Goal: Task Accomplishment & Management: Use online tool/utility

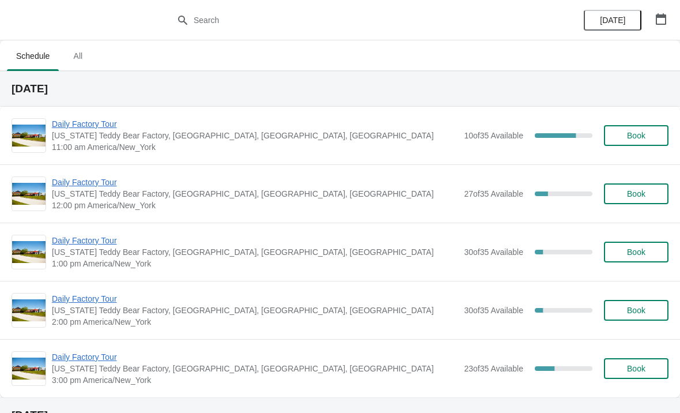
click at [104, 124] on span "Daily Factory Tour" at bounding box center [255, 124] width 406 height 12
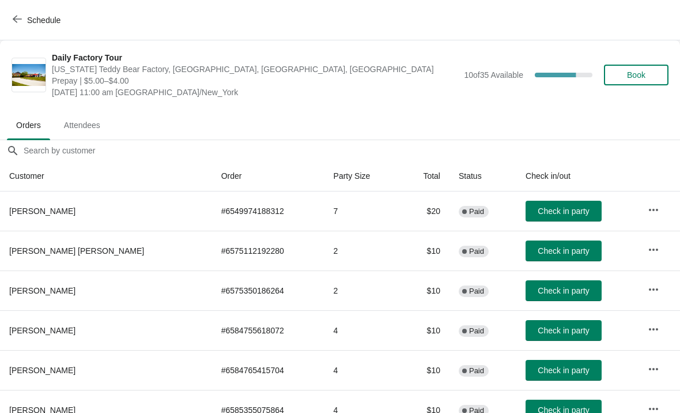
click at [567, 210] on span "Check in party" at bounding box center [563, 210] width 51 height 9
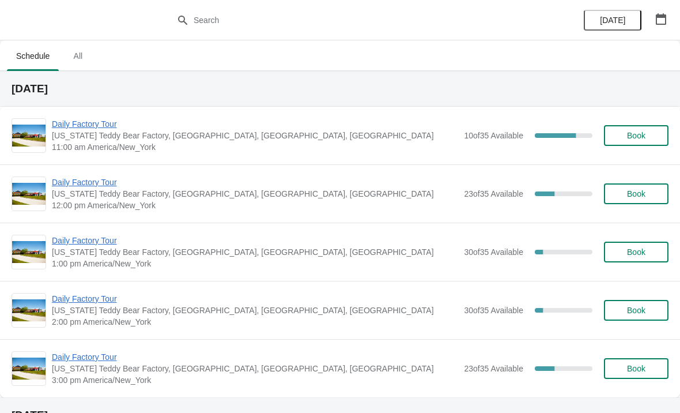
click at [110, 129] on span "Daily Factory Tour" at bounding box center [255, 124] width 406 height 12
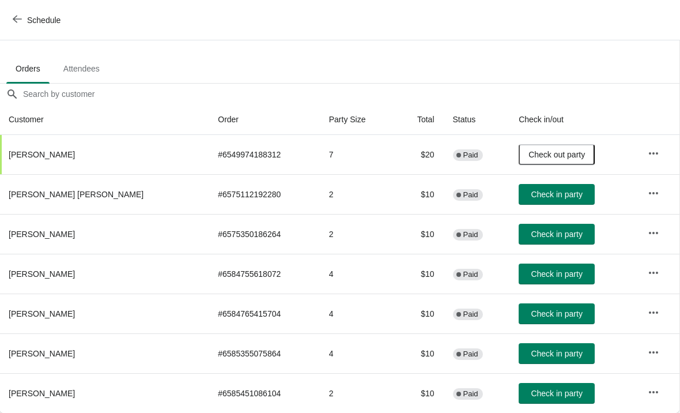
scroll to position [56, 1]
click at [543, 277] on span "Check in party" at bounding box center [556, 273] width 51 height 9
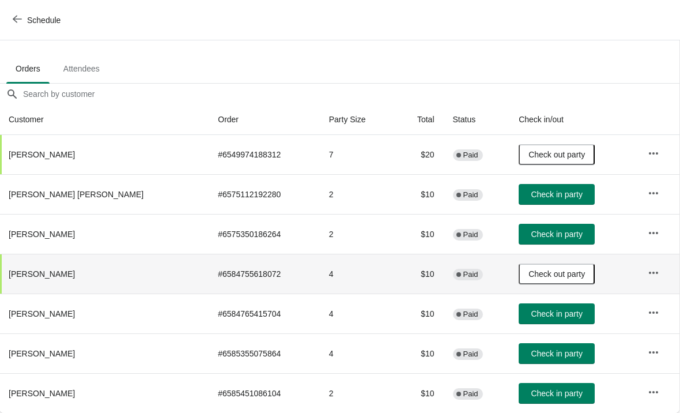
click at [545, 239] on span "Check in party" at bounding box center [556, 233] width 51 height 9
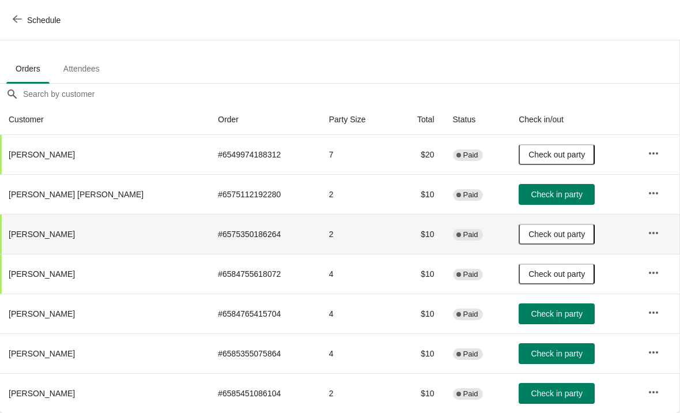
click at [558, 389] on span "Check in party" at bounding box center [556, 392] width 51 height 9
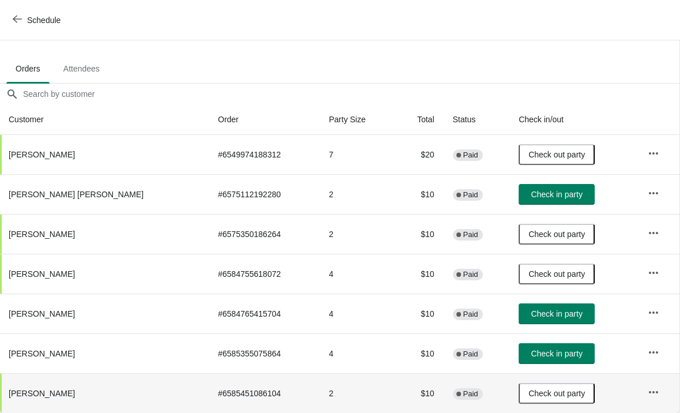
click at [20, 21] on icon "button" at bounding box center [17, 18] width 9 height 9
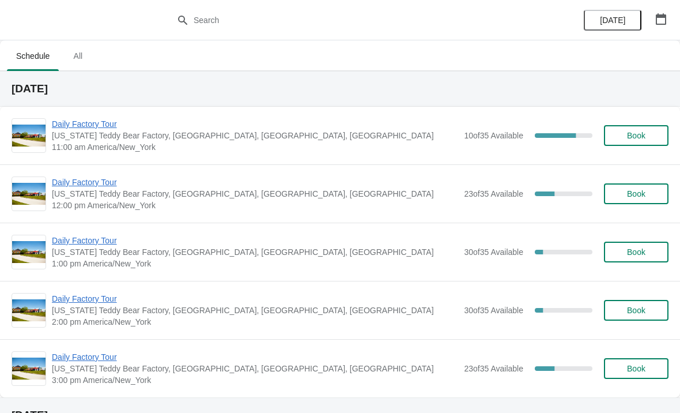
click at [94, 246] on span "Daily Factory Tour" at bounding box center [255, 241] width 406 height 12
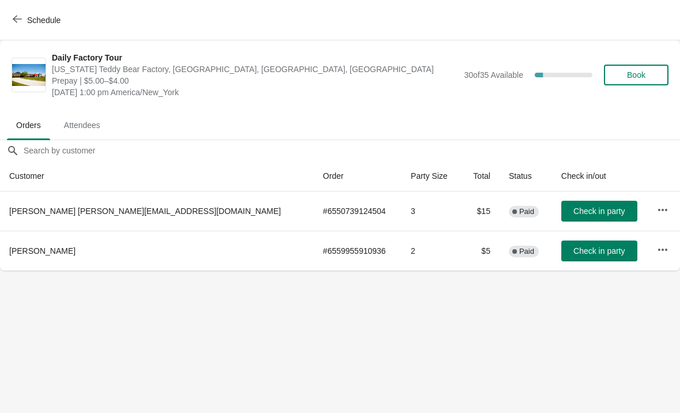
click at [657, 212] on icon "button" at bounding box center [663, 210] width 12 height 12
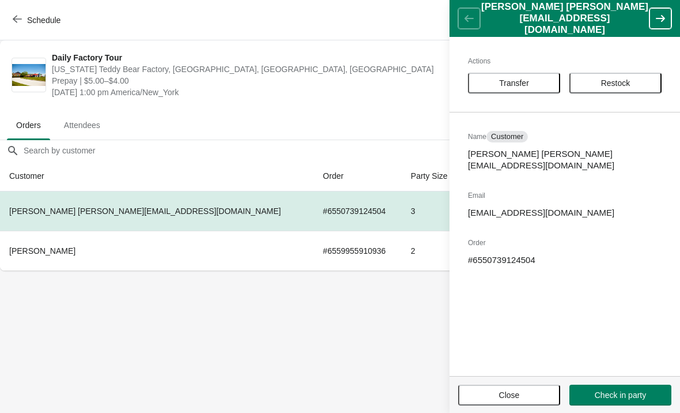
click at [526, 86] on span "Transfer" at bounding box center [514, 82] width 30 height 9
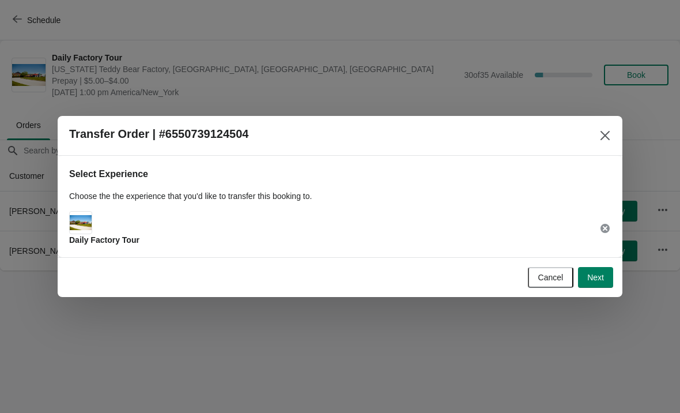
click at [603, 276] on span "Next" at bounding box center [595, 277] width 17 height 9
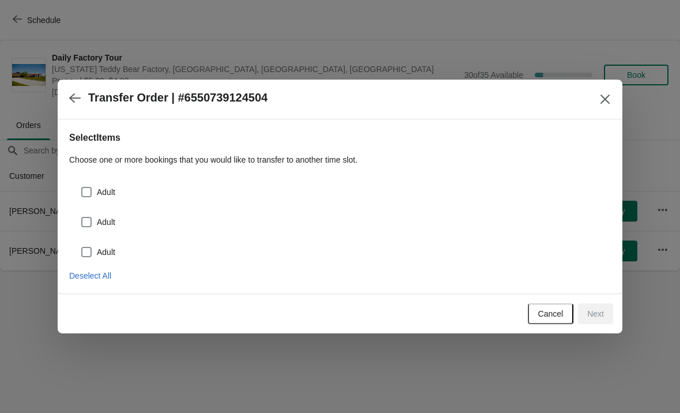
click at [85, 192] on span at bounding box center [86, 192] width 10 height 10
click at [82, 187] on input "Adult" at bounding box center [81, 187] width 1 height 1
checkbox input "true"
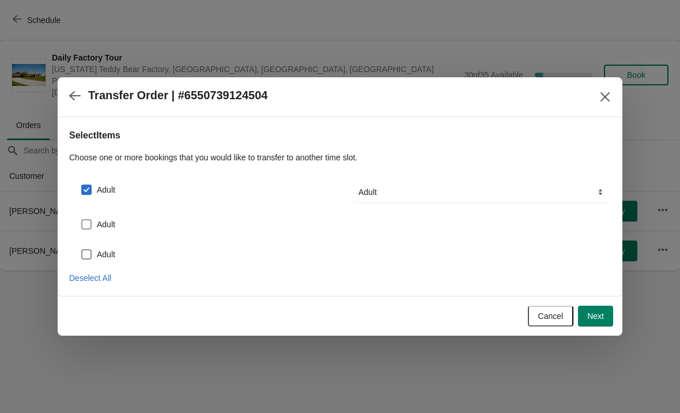
click at [94, 221] on label "Adult" at bounding box center [98, 224] width 35 height 16
click at [82, 220] on input "Adult" at bounding box center [81, 219] width 1 height 1
checkbox input "true"
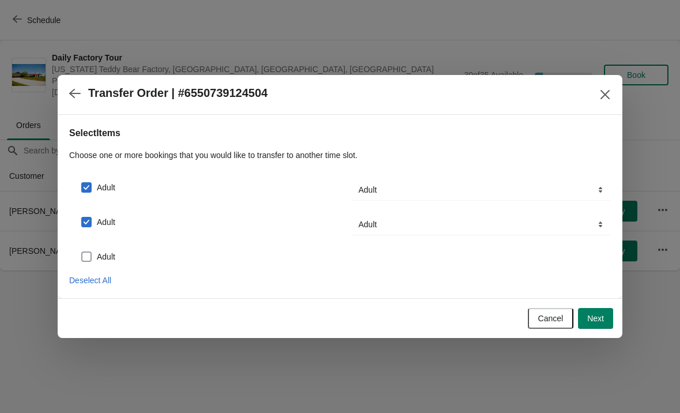
click at [86, 257] on span at bounding box center [86, 256] width 10 height 10
click at [82, 252] on input "Adult" at bounding box center [81, 251] width 1 height 1
checkbox input "true"
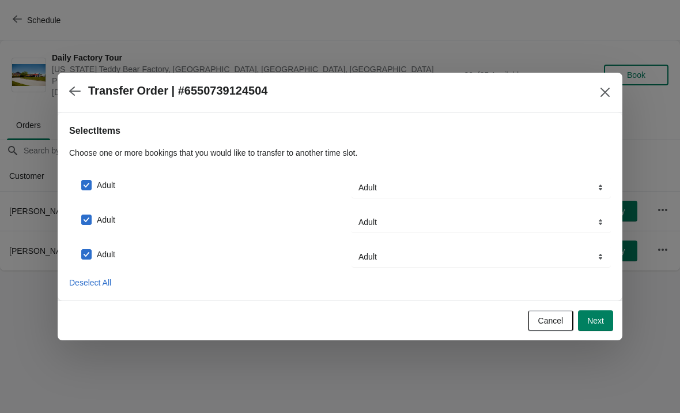
click at [598, 326] on button "Next" at bounding box center [595, 320] width 35 height 21
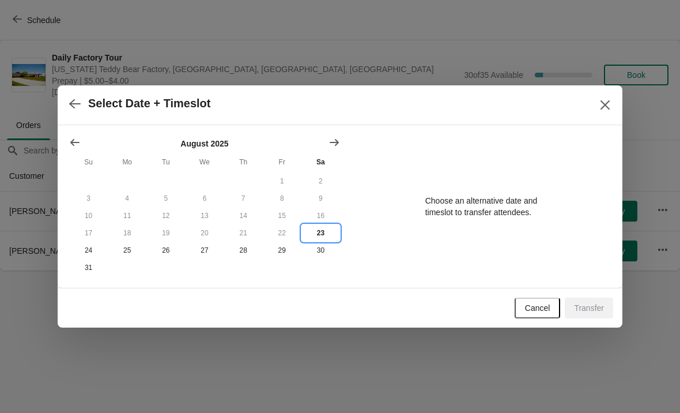
click at [323, 233] on button "23" at bounding box center [320, 232] width 39 height 17
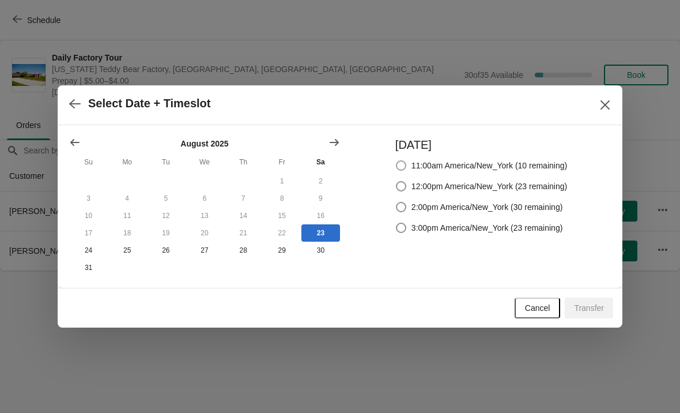
click at [404, 160] on label "11:00am America/New_York (10 remaining)" at bounding box center [481, 165] width 172 height 16
click at [397, 160] on input "11:00am America/New_York (10 remaining)" at bounding box center [396, 160] width 1 height 1
radio input "true"
click at [591, 311] on span "Transfer" at bounding box center [589, 307] width 30 height 9
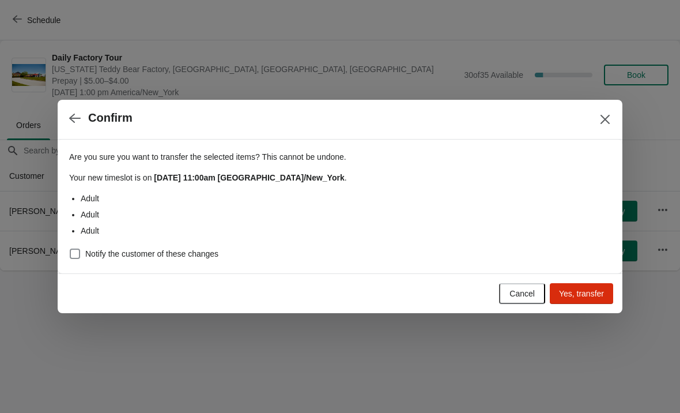
click at [586, 290] on span "Yes, transfer" at bounding box center [581, 293] width 45 height 9
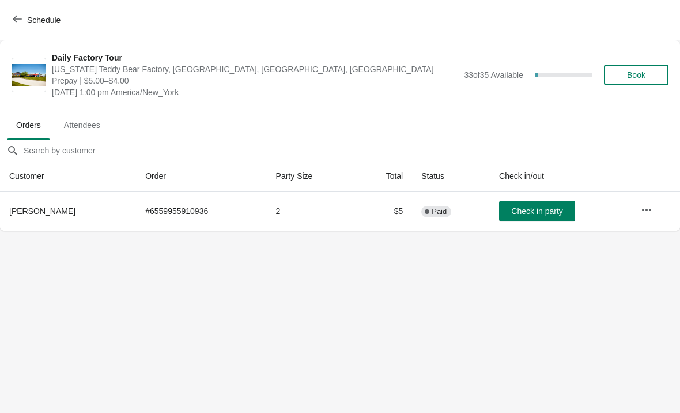
click at [13, 25] on button "Schedule" at bounding box center [38, 20] width 64 height 21
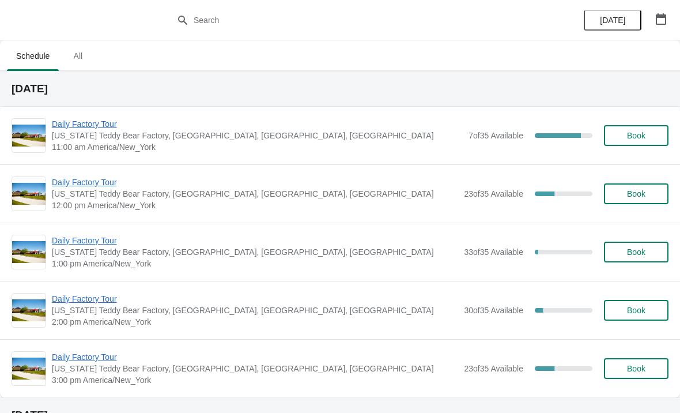
click at [70, 126] on span "Daily Factory Tour" at bounding box center [257, 124] width 411 height 12
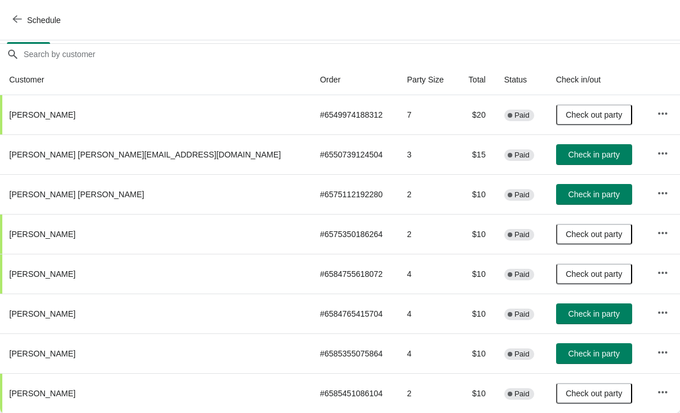
scroll to position [96, 0]
click at [568, 156] on span "Check in party" at bounding box center [593, 154] width 51 height 9
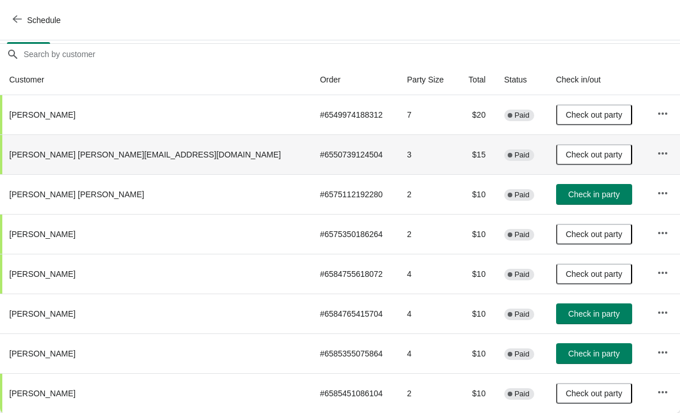
click at [571, 201] on button "Check in party" at bounding box center [594, 194] width 76 height 21
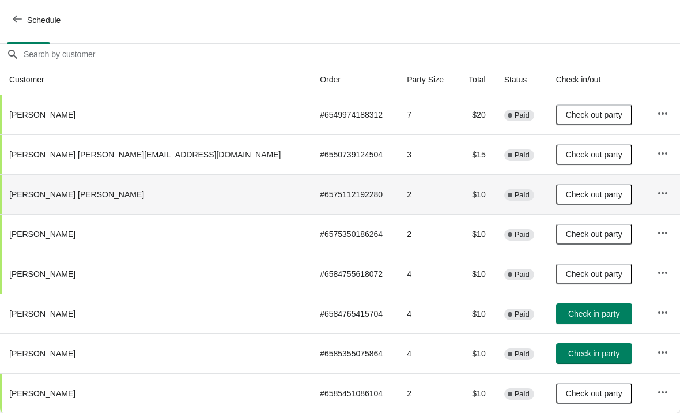
click at [568, 357] on span "Check in party" at bounding box center [593, 353] width 51 height 9
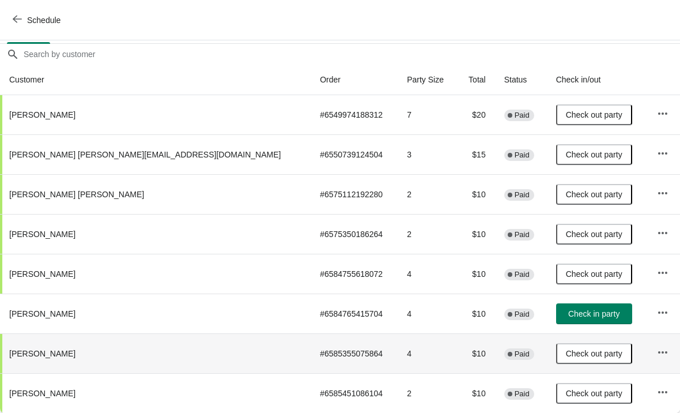
click at [16, 22] on icon "button" at bounding box center [17, 18] width 9 height 9
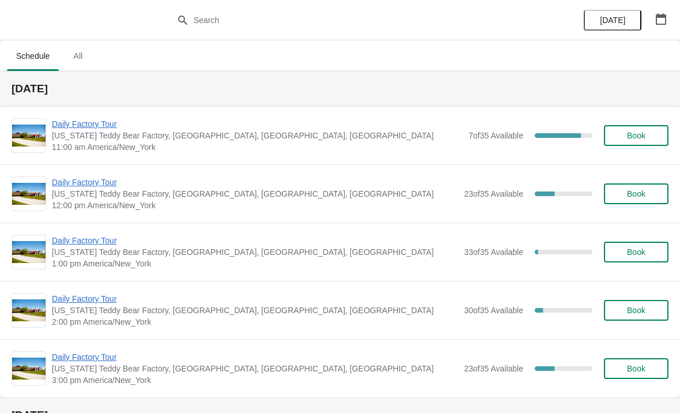
click at [77, 186] on span "Daily Factory Tour" at bounding box center [255, 182] width 406 height 12
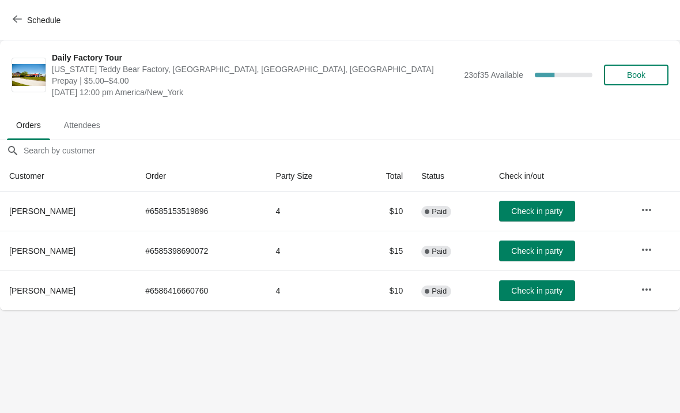
click at [18, 13] on button "Schedule" at bounding box center [38, 20] width 64 height 21
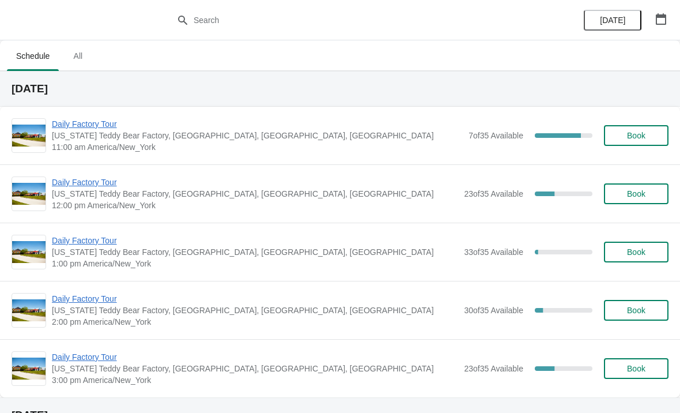
click at [75, 138] on span "[US_STATE] Teddy Bear Factory, [GEOGRAPHIC_DATA], [GEOGRAPHIC_DATA], [GEOGRAPHI…" at bounding box center [257, 136] width 411 height 12
click at [77, 128] on span "Daily Factory Tour" at bounding box center [257, 124] width 411 height 12
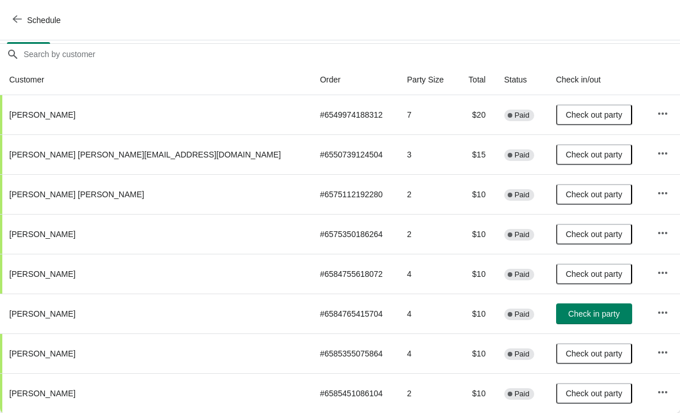
scroll to position [96, 0]
click at [7, 12] on button "Schedule" at bounding box center [38, 20] width 64 height 21
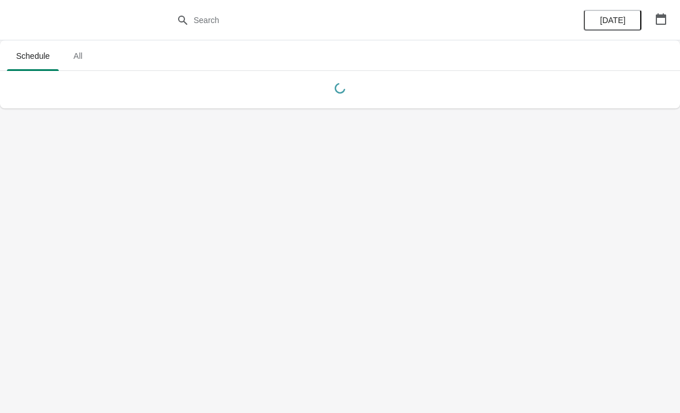
scroll to position [0, 0]
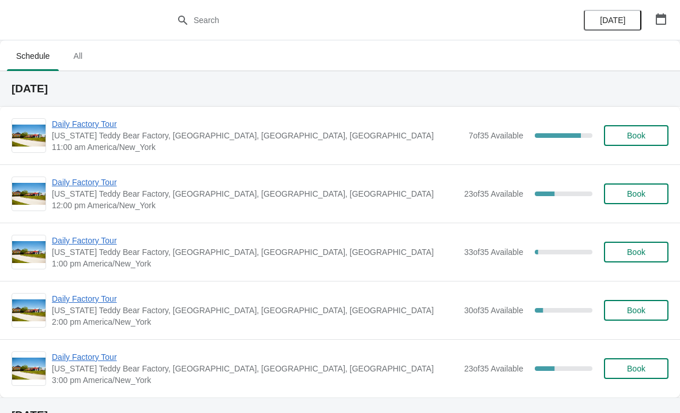
click at [67, 178] on span "Daily Factory Tour" at bounding box center [255, 182] width 406 height 12
click at [86, 180] on span "Daily Factory Tour" at bounding box center [255, 182] width 406 height 12
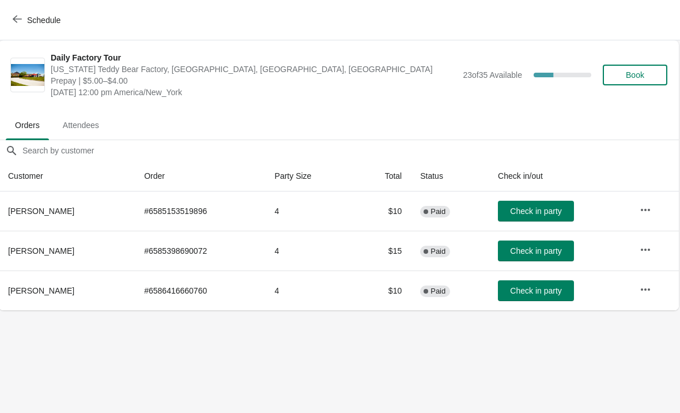
scroll to position [0, 1]
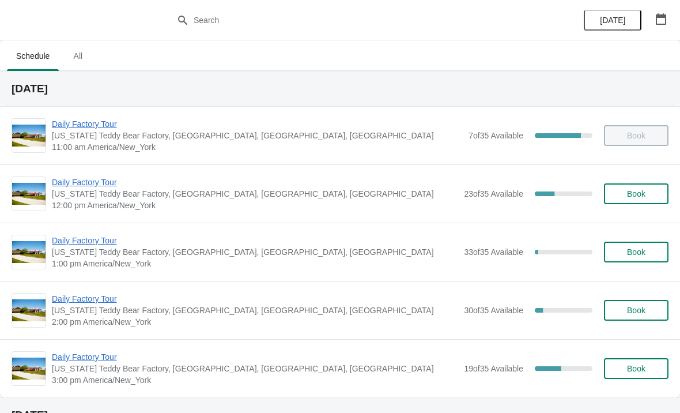
click at [80, 187] on span "Daily Factory Tour" at bounding box center [255, 182] width 406 height 12
click at [96, 186] on span "Daily Factory Tour" at bounding box center [255, 182] width 406 height 12
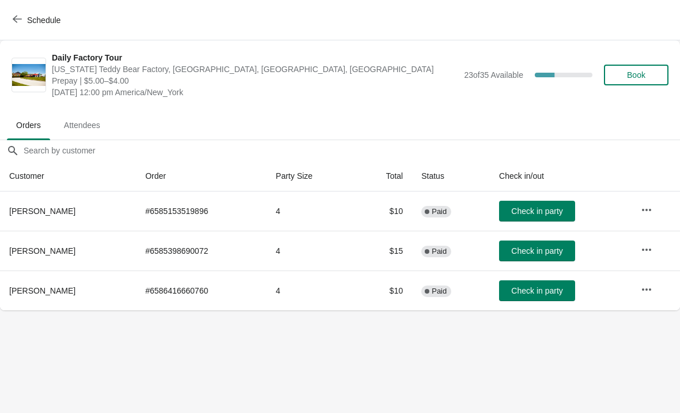
click at [527, 208] on span "Check in party" at bounding box center [536, 210] width 51 height 9
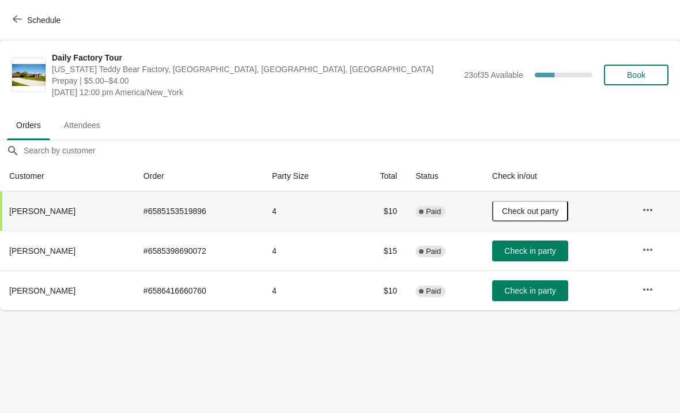
click at [545, 295] on span "Check in party" at bounding box center [529, 290] width 51 height 9
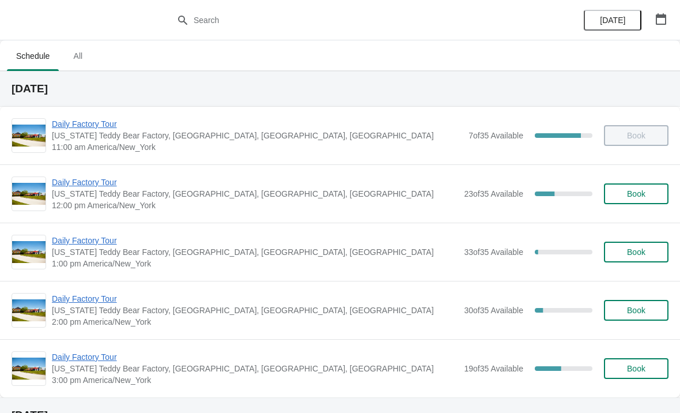
click at [77, 184] on span "Daily Factory Tour" at bounding box center [255, 182] width 406 height 12
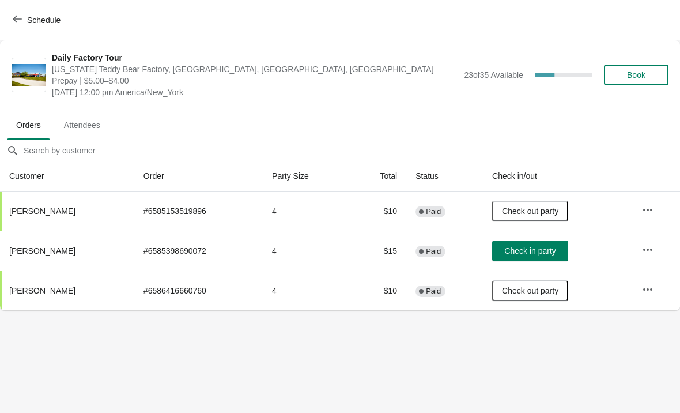
click at [556, 247] on span "Check in party" at bounding box center [529, 250] width 51 height 9
